Goal: Browse casually

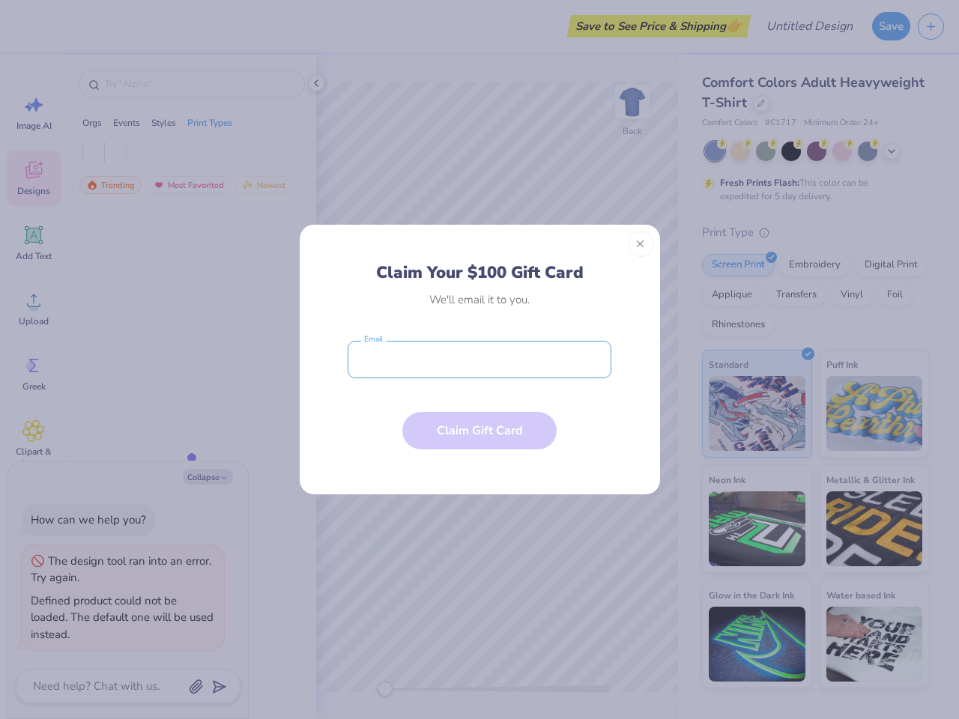
type textarea "x"
click at [480, 360] on input "email" at bounding box center [480, 359] width 264 height 37
click at [641, 244] on button "Close" at bounding box center [640, 244] width 25 height 25
